Goal: Transaction & Acquisition: Obtain resource

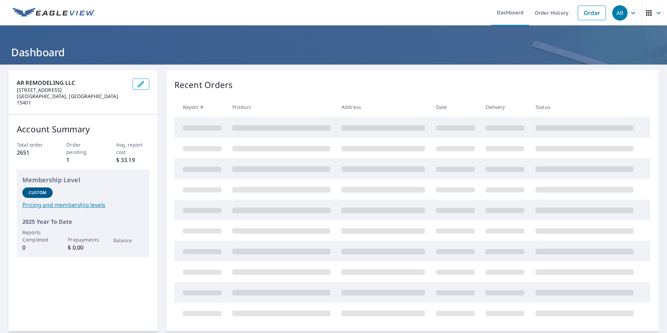
drag, startPoint x: 0, startPoint y: 0, endPoint x: 543, endPoint y: 12, distance: 543.2
click at [543, 12] on link "Order History" at bounding box center [551, 12] width 45 height 25
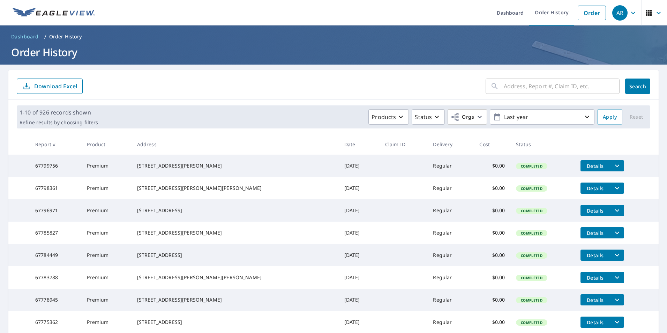
click at [539, 91] on input "text" at bounding box center [562, 86] width 116 height 20
paste input "[STREET_ADDRESS]"
type input "[STREET_ADDRESS]"
click at [625, 87] on button "Search" at bounding box center [637, 85] width 25 height 15
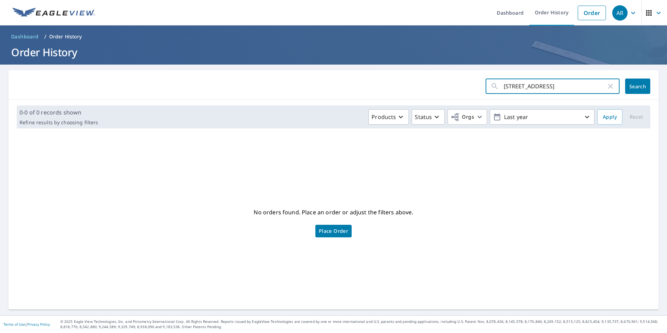
click at [600, 85] on input "[STREET_ADDRESS]" at bounding box center [555, 86] width 103 height 20
type input "[STREET_ADDRESS]"
click button "Search" at bounding box center [637, 85] width 25 height 15
click at [568, 85] on input "[STREET_ADDRESS]" at bounding box center [555, 86] width 103 height 20
type input "309 Ridge"
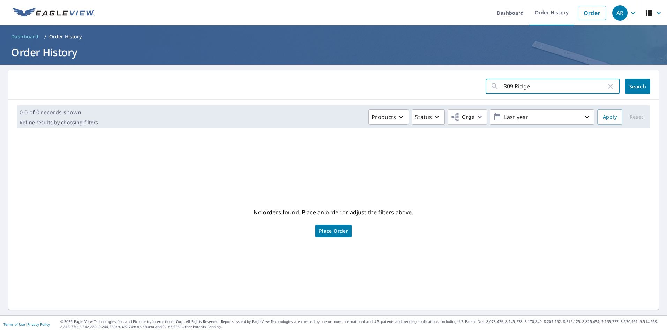
click button "Search" at bounding box center [637, 85] width 25 height 15
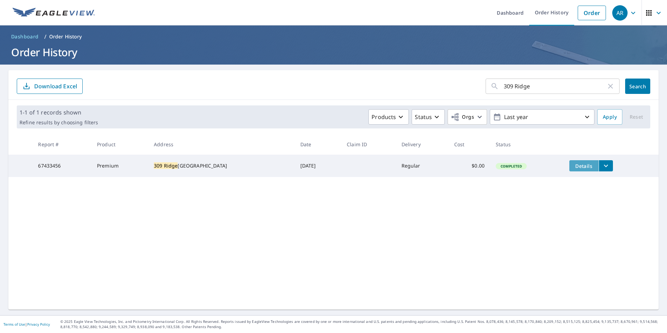
click at [573, 165] on span "Details" at bounding box center [583, 166] width 21 height 7
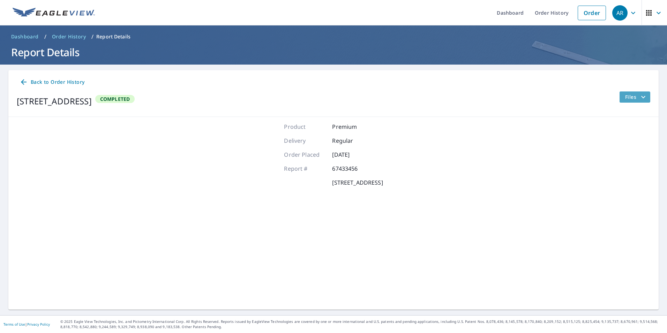
click at [625, 97] on span "Files" at bounding box center [636, 97] width 22 height 8
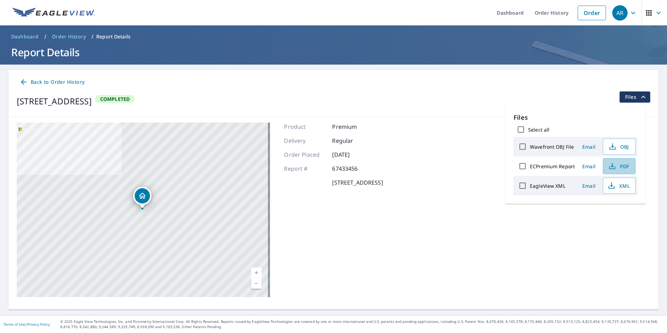
click at [618, 165] on span "PDF" at bounding box center [618, 166] width 22 height 8
click at [548, 18] on link "Order History" at bounding box center [551, 12] width 45 height 25
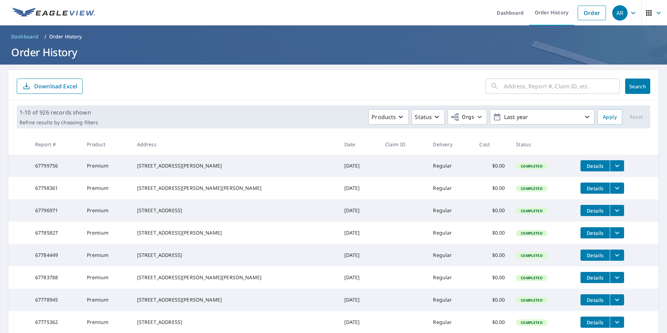
click at [516, 90] on input "text" at bounding box center [562, 86] width 116 height 20
paste input "[STREET_ADDRESS]"
type input "[STREET_ADDRESS]"
click at [631, 83] on span "Search" at bounding box center [638, 86] width 14 height 7
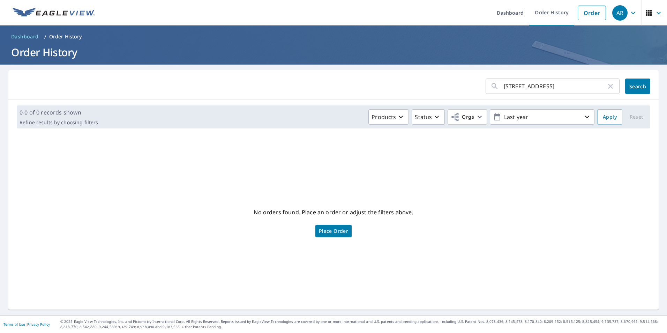
click at [599, 86] on input "[STREET_ADDRESS]" at bounding box center [555, 86] width 103 height 20
type input "[STREET_ADDRESS]"
click button "Search" at bounding box center [637, 85] width 25 height 15
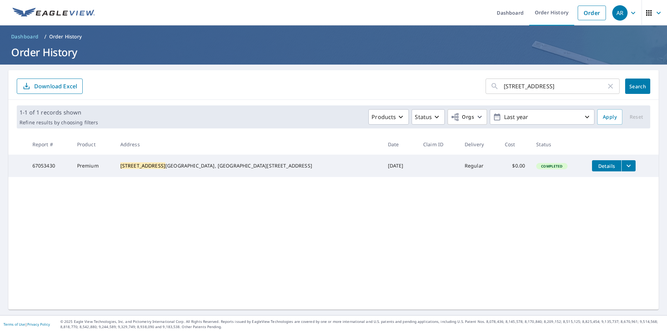
click at [596, 165] on span "Details" at bounding box center [606, 166] width 21 height 7
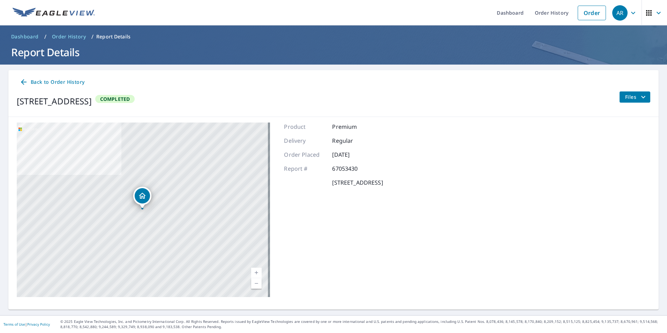
click at [632, 97] on span "Files" at bounding box center [636, 97] width 22 height 8
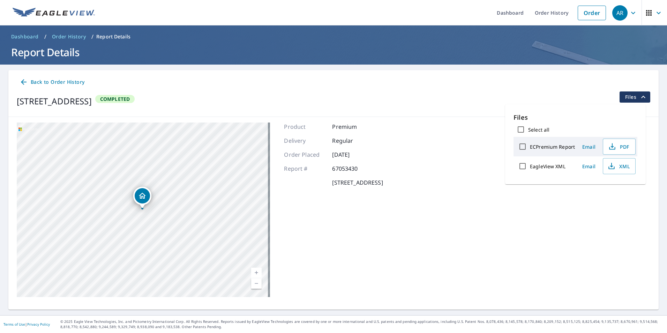
click at [625, 144] on span "PDF" at bounding box center [618, 146] width 22 height 8
click at [539, 14] on link "Order History" at bounding box center [551, 12] width 45 height 25
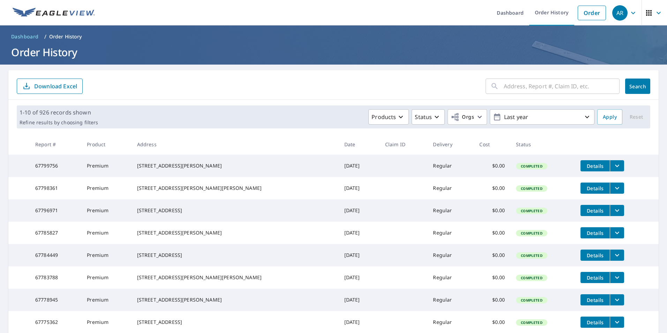
click at [527, 87] on input "text" at bounding box center [562, 86] width 116 height 20
paste input "[STREET_ADDRESS][PERSON_NAME]"
type input "[STREET_ADDRESS][PERSON_NAME]"
click at [634, 89] on span "Search" at bounding box center [638, 86] width 14 height 7
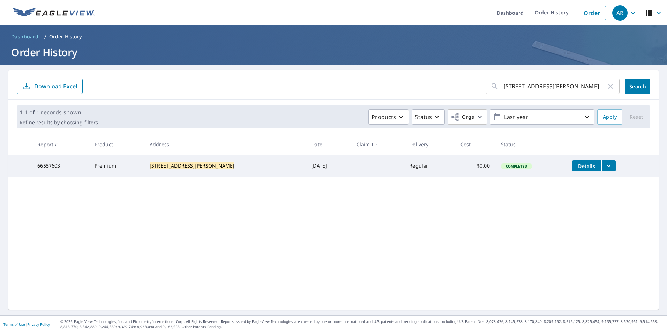
click at [580, 163] on span "Details" at bounding box center [586, 166] width 21 height 7
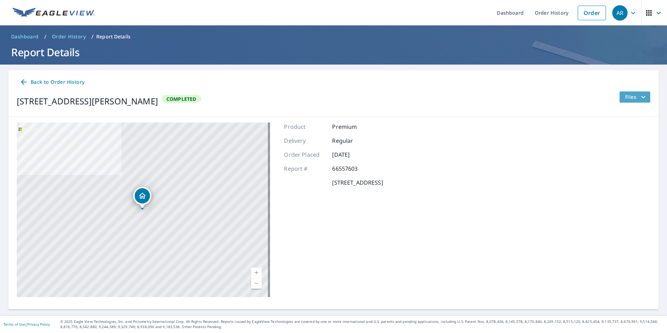
click at [625, 101] on span "Files" at bounding box center [636, 97] width 22 height 8
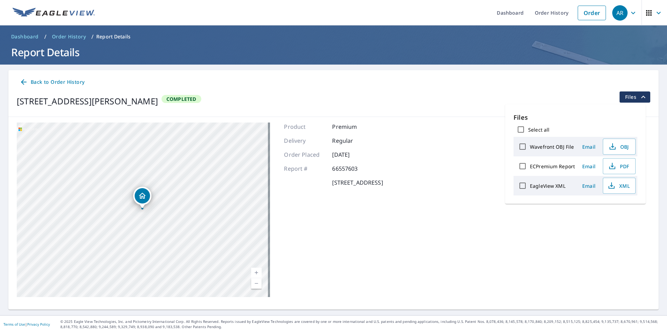
click at [610, 165] on icon "button" at bounding box center [612, 166] width 8 height 8
